Goal: Ask a question: Seek information or help from site administrators or community

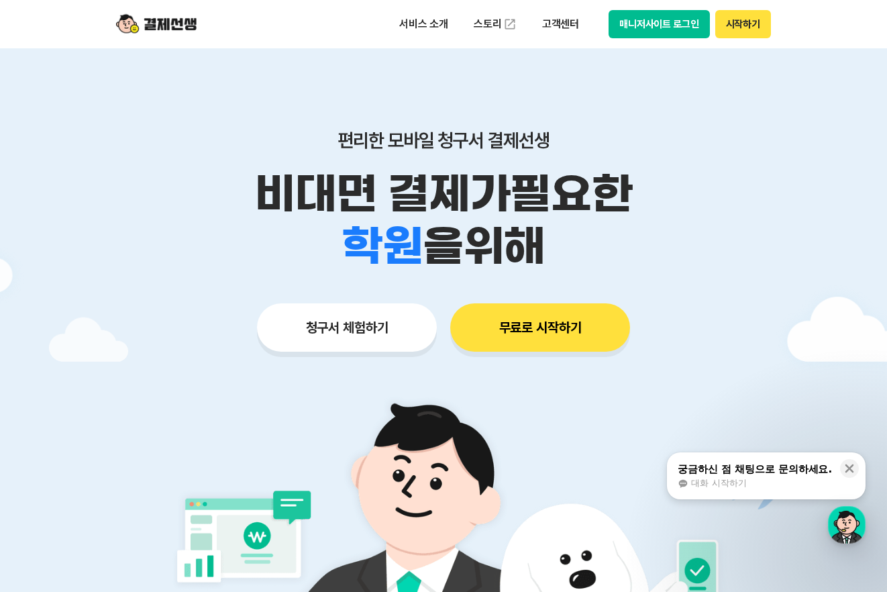
click at [650, 25] on button "매니저사이트 로그인" at bounding box center [659, 24] width 101 height 28
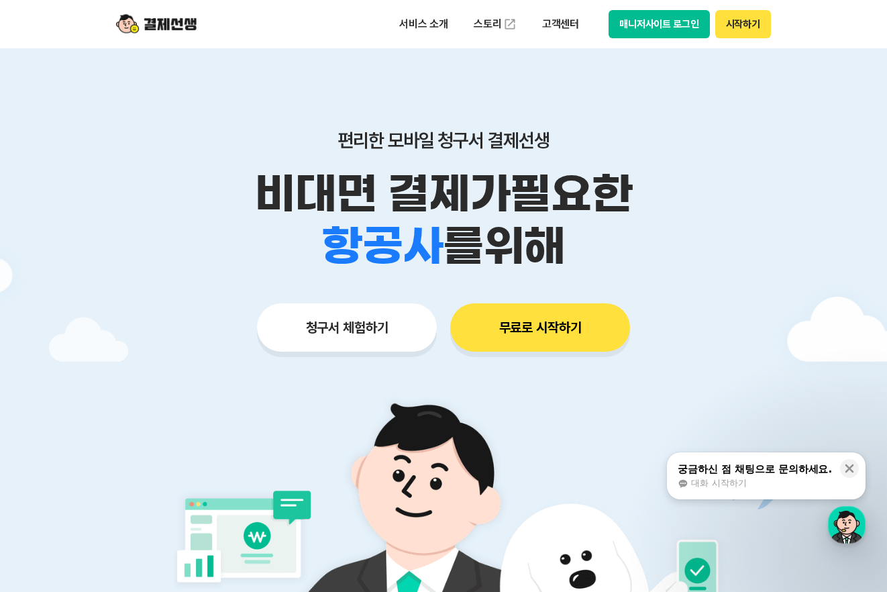
click at [629, 17] on button "매니저사이트 로그인" at bounding box center [659, 24] width 101 height 28
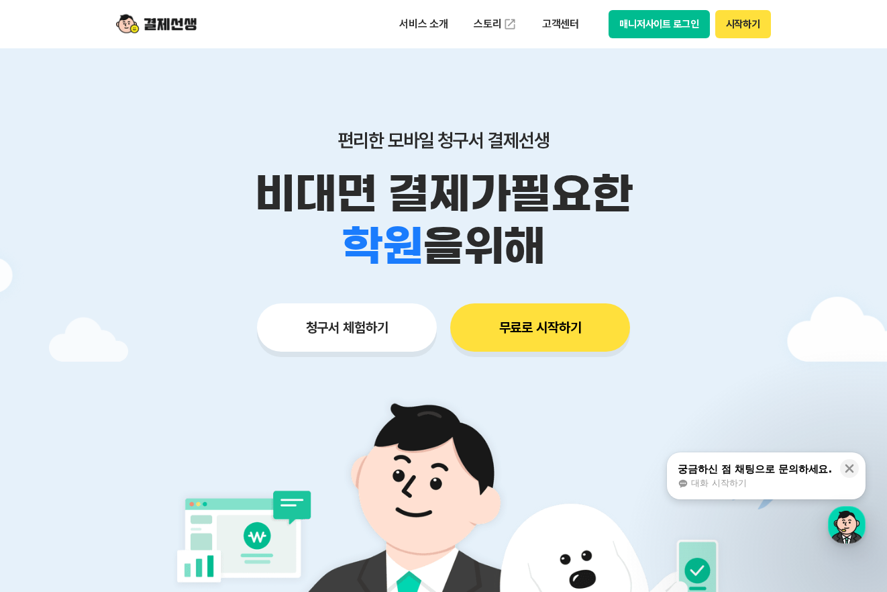
click at [671, 24] on button "매니저사이트 로그인" at bounding box center [659, 24] width 101 height 28
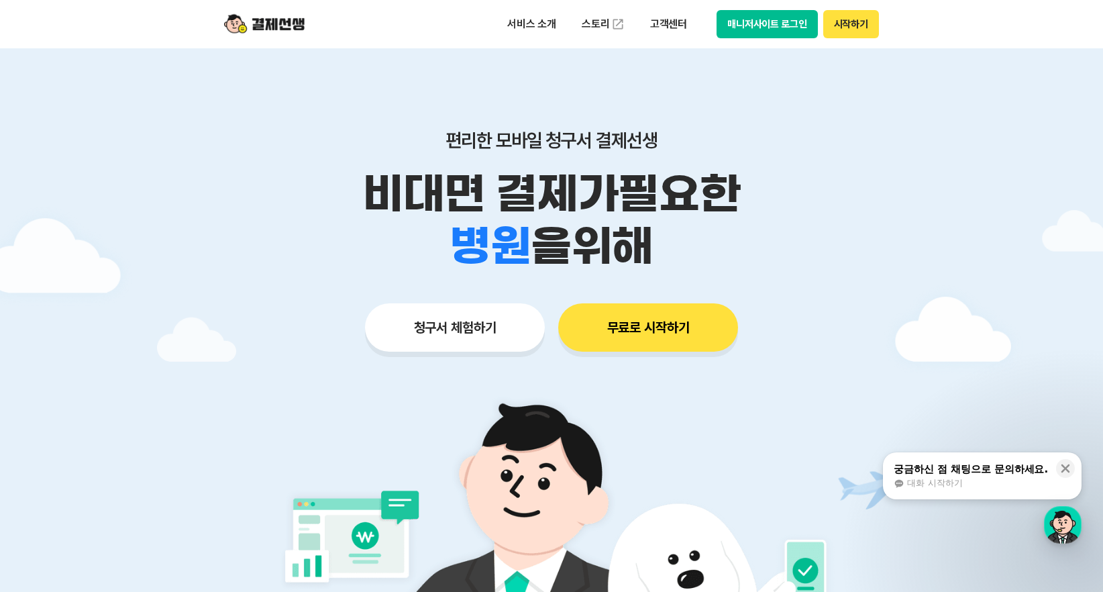
click at [886, 478] on span "대화 시작하기" at bounding box center [934, 483] width 55 height 12
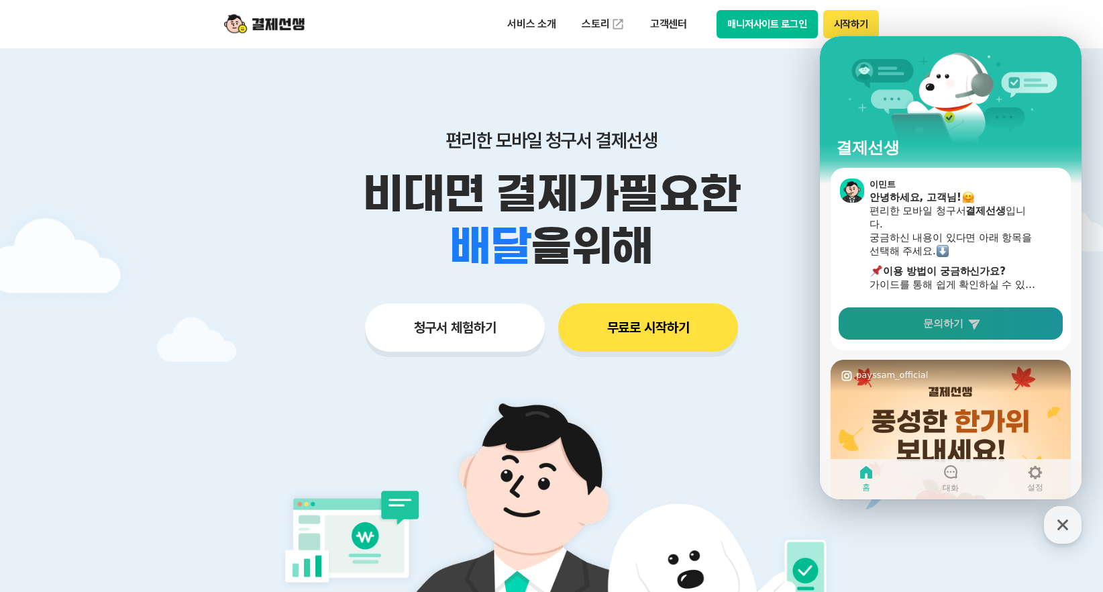
click at [886, 335] on link "문의하기" at bounding box center [951, 323] width 224 height 32
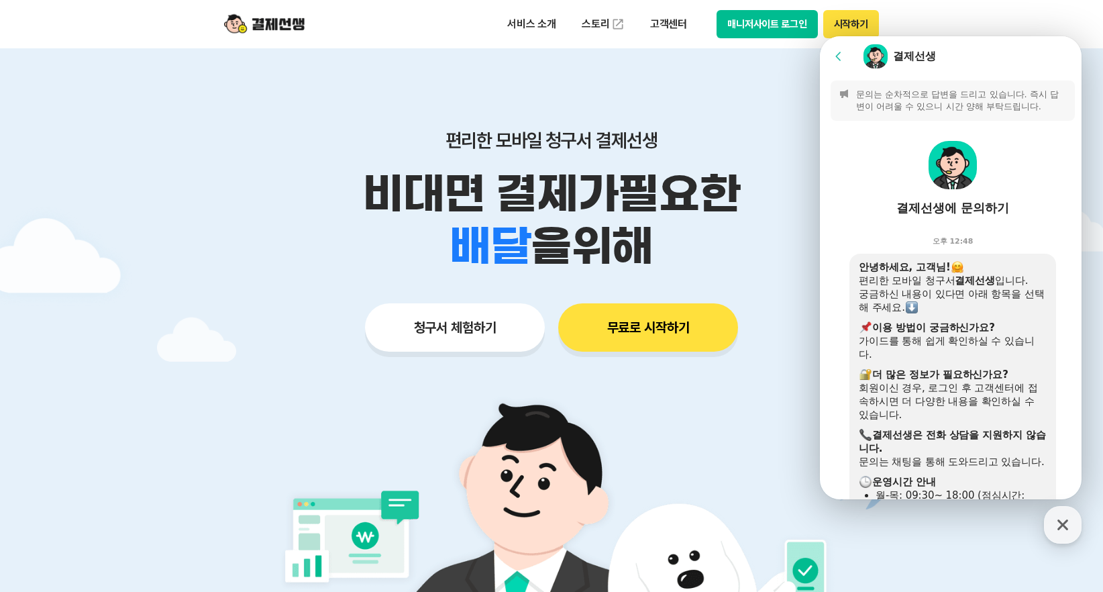
scroll to position [395, 0]
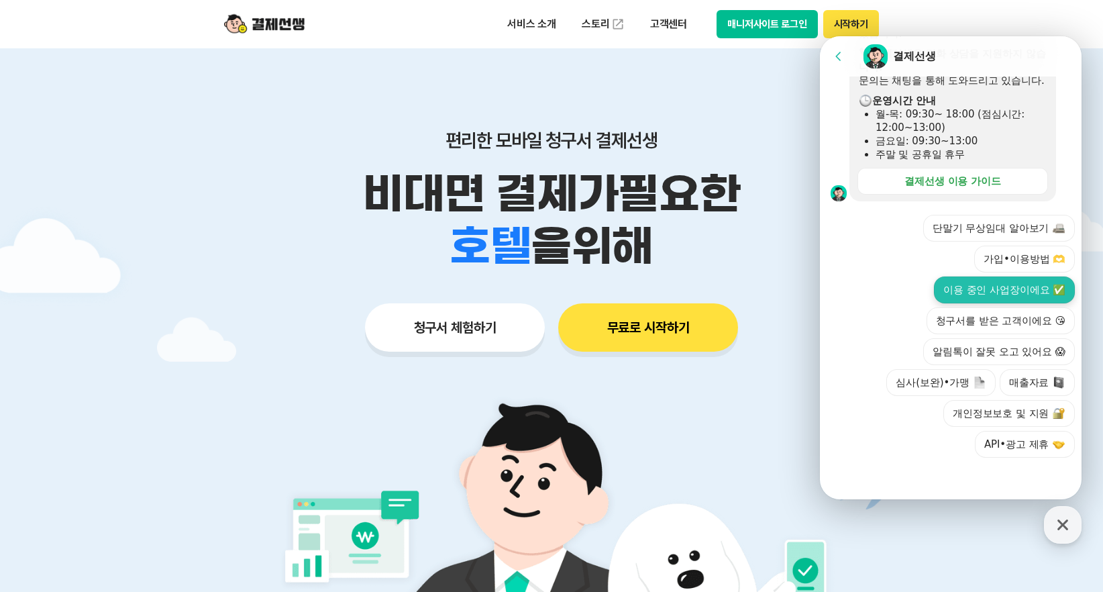
click at [886, 280] on button "이용 중인 사업장이에요 ✅" at bounding box center [1004, 289] width 141 height 27
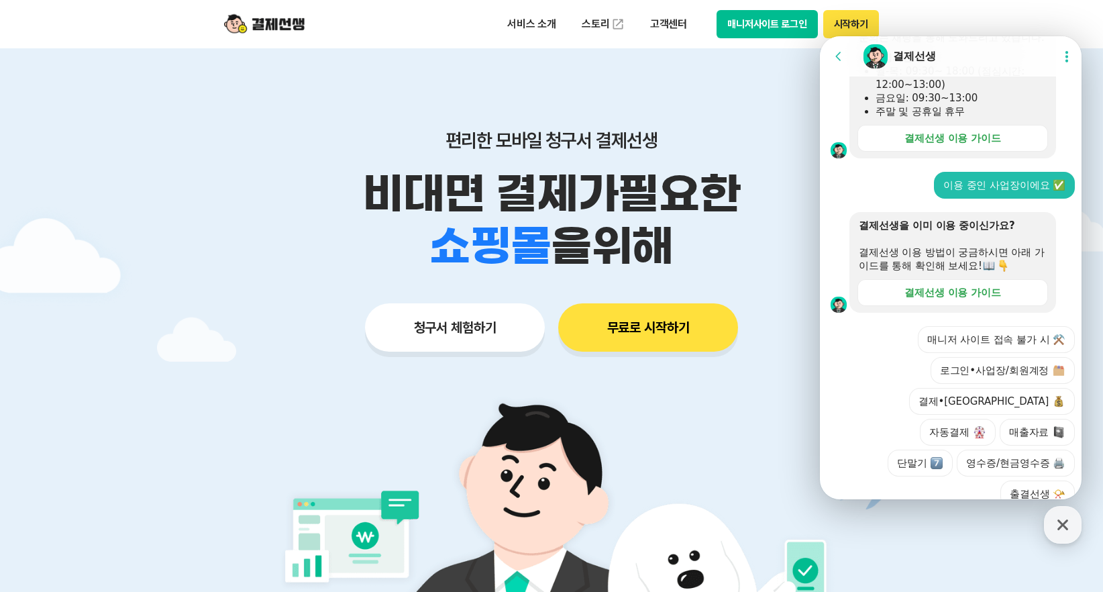
scroll to position [487, 0]
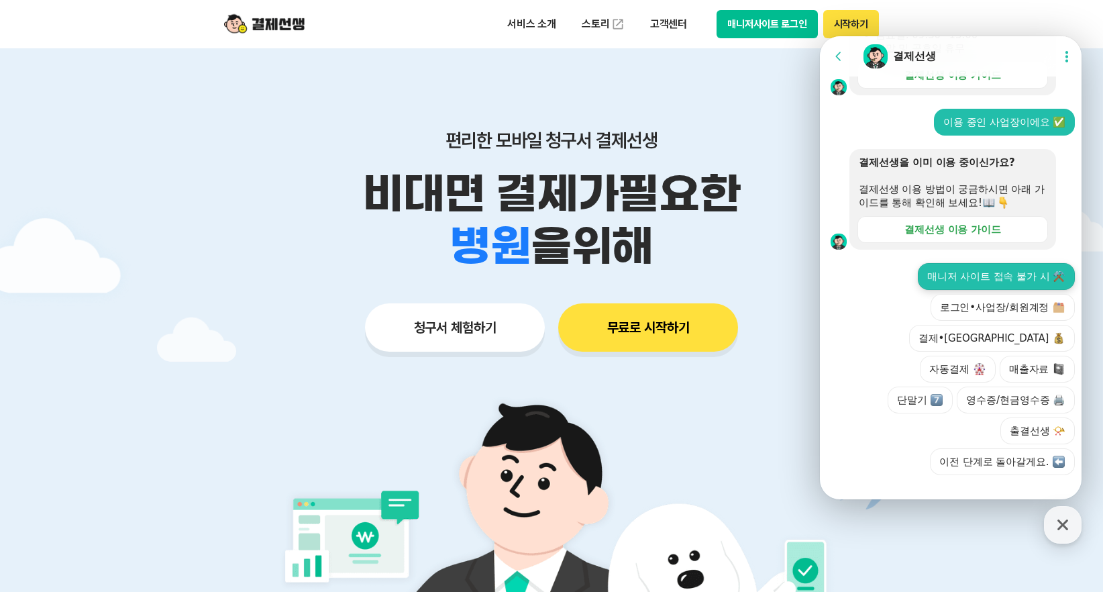
click at [886, 290] on button "매니저 사이트 접속 불가 시 ⚒️" at bounding box center [996, 276] width 157 height 27
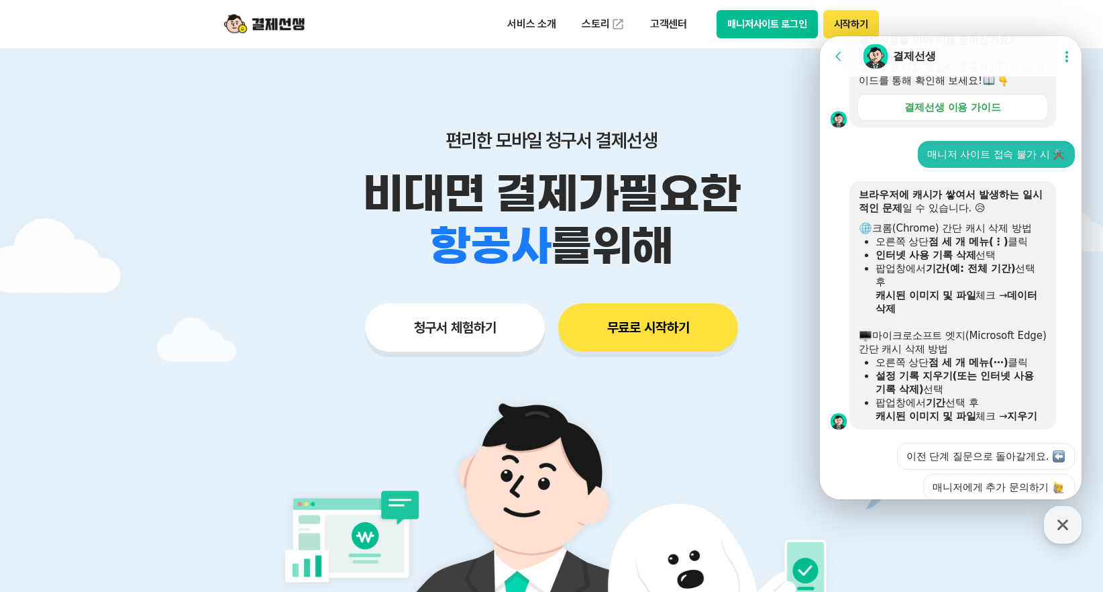
scroll to position [679, 0]
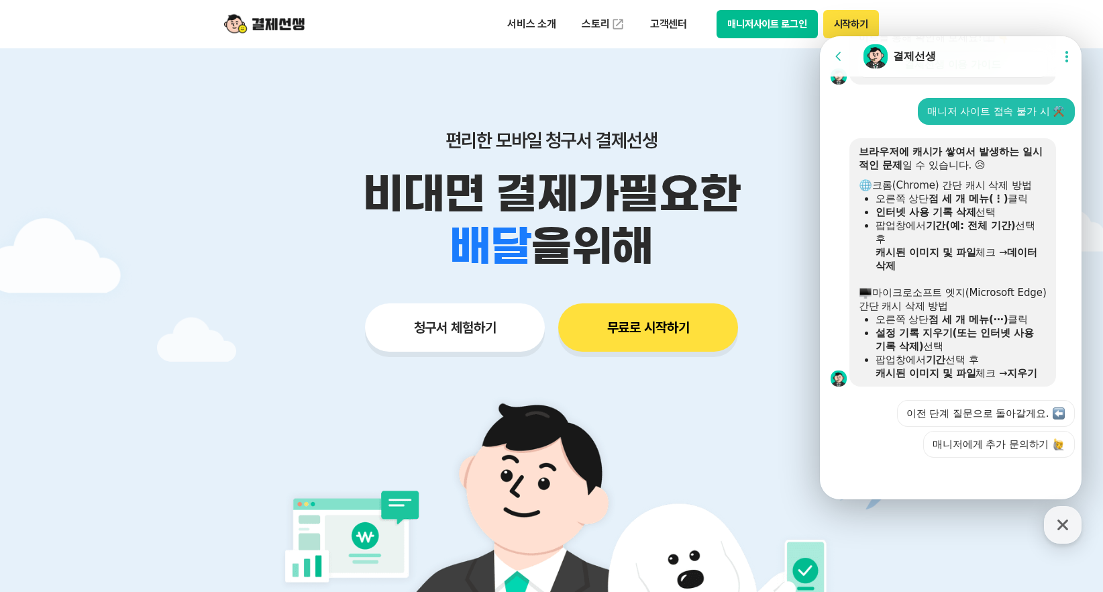
drag, startPoint x: 992, startPoint y: 13, endPoint x: 923, endPoint y: 27, distance: 71.1
click at [886, 13] on header "서비스 소개 스토리 고객센터 매니저사이트 로그인 시작하기" at bounding box center [551, 24] width 1103 height 48
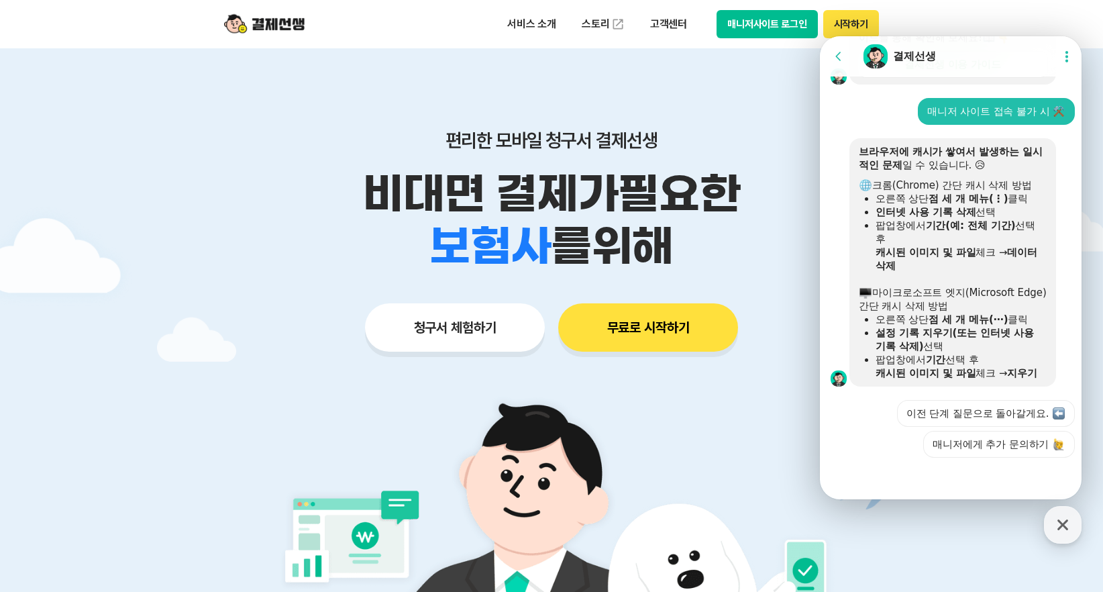
click at [815, 21] on button "매니저사이트 로그인" at bounding box center [767, 24] width 101 height 28
